Goal: Task Accomplishment & Management: Manage account settings

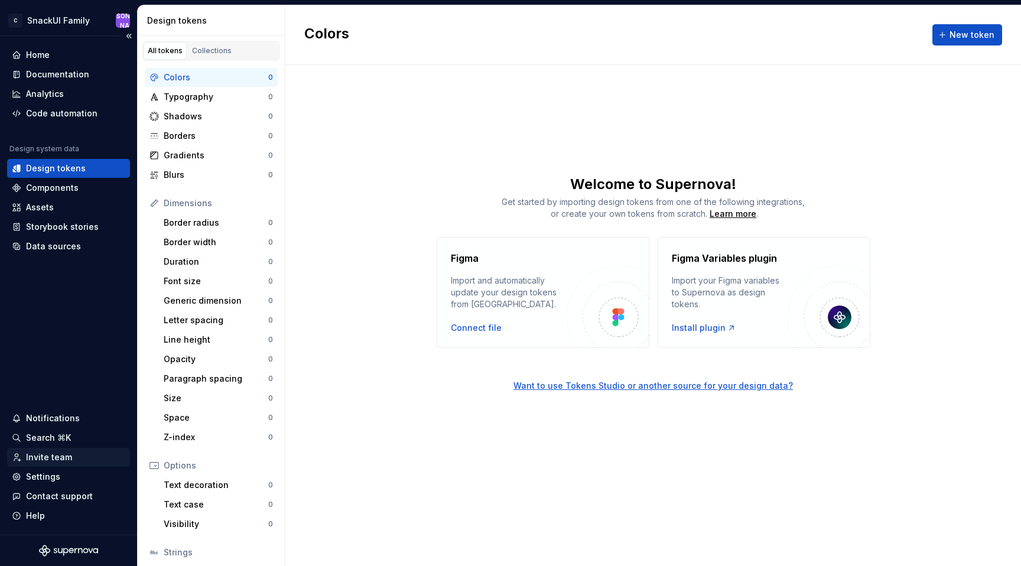
click at [47, 457] on div "Invite team" at bounding box center [49, 457] width 46 height 12
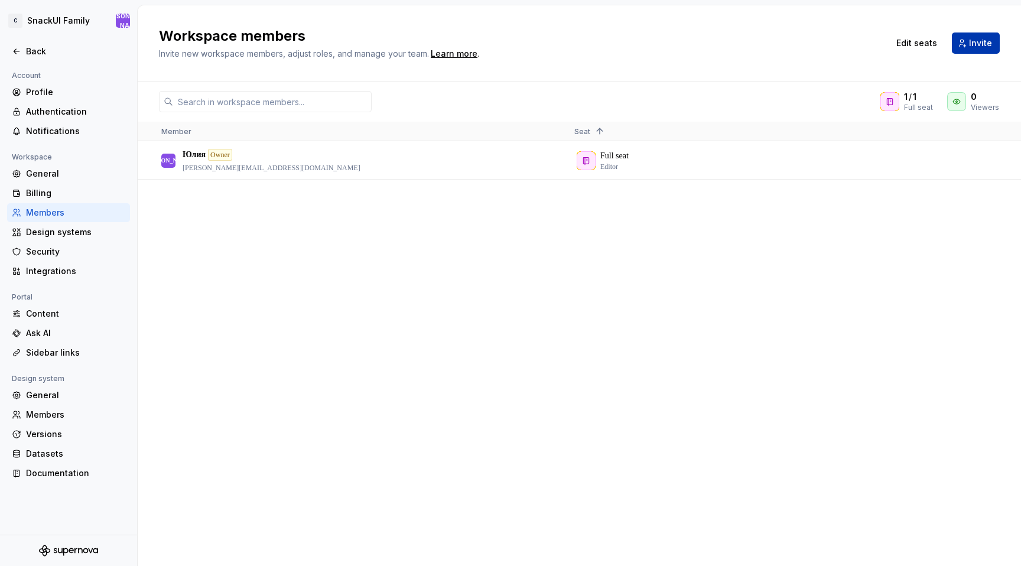
click at [986, 46] on span "Invite" at bounding box center [980, 43] width 23 height 12
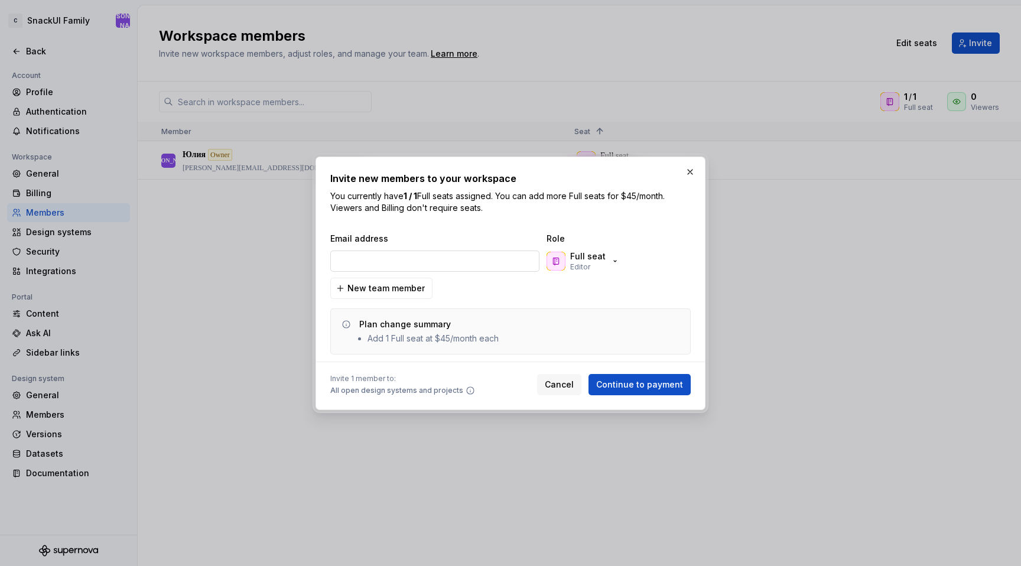
click at [456, 254] on input "email" at bounding box center [434, 261] width 209 height 21
drag, startPoint x: 399, startPoint y: 196, endPoint x: 461, endPoint y: 194, distance: 62.0
click at [461, 194] on p "You currently have 1 / 1 Full seats assigned. You can add more Full seats for $…" at bounding box center [510, 202] width 360 height 24
click at [476, 194] on p "You currently have 1 / 1 Full seats assigned. You can add more Full seats for $…" at bounding box center [510, 202] width 360 height 24
click at [691, 168] on button "button" at bounding box center [690, 172] width 17 height 17
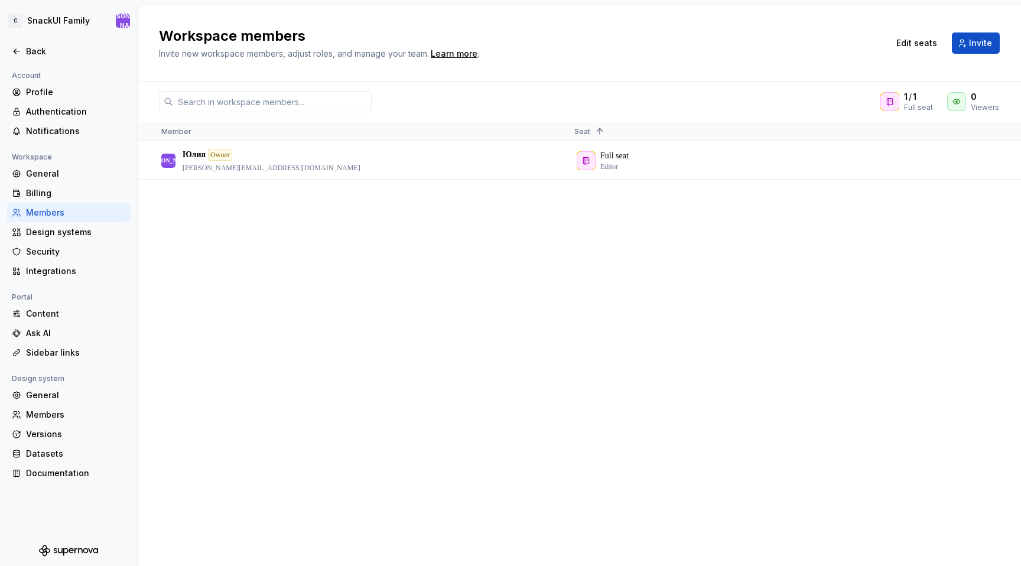
click at [608, 213] on div "[PERSON_NAME] Owner [PERSON_NAME][EMAIL_ADDRESS][DOMAIN_NAME] Full seat Editor" at bounding box center [579, 354] width 883 height 424
click at [597, 152] on div "Full seat Editor" at bounding box center [771, 160] width 394 height 36
click at [47, 53] on div "Back" at bounding box center [75, 51] width 99 height 12
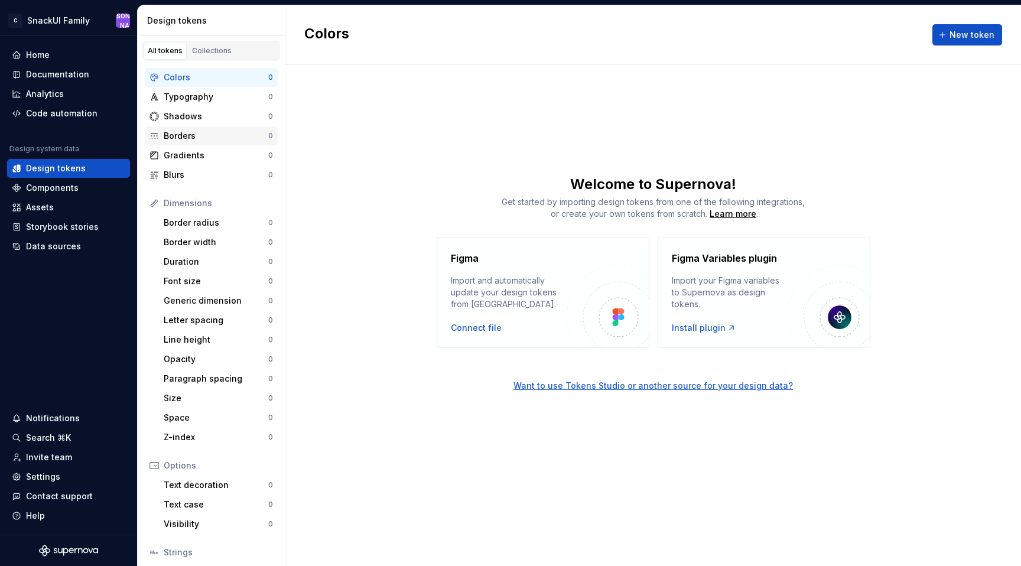
click at [199, 140] on div "Borders" at bounding box center [216, 136] width 105 height 12
